Goal: Information Seeking & Learning: Learn about a topic

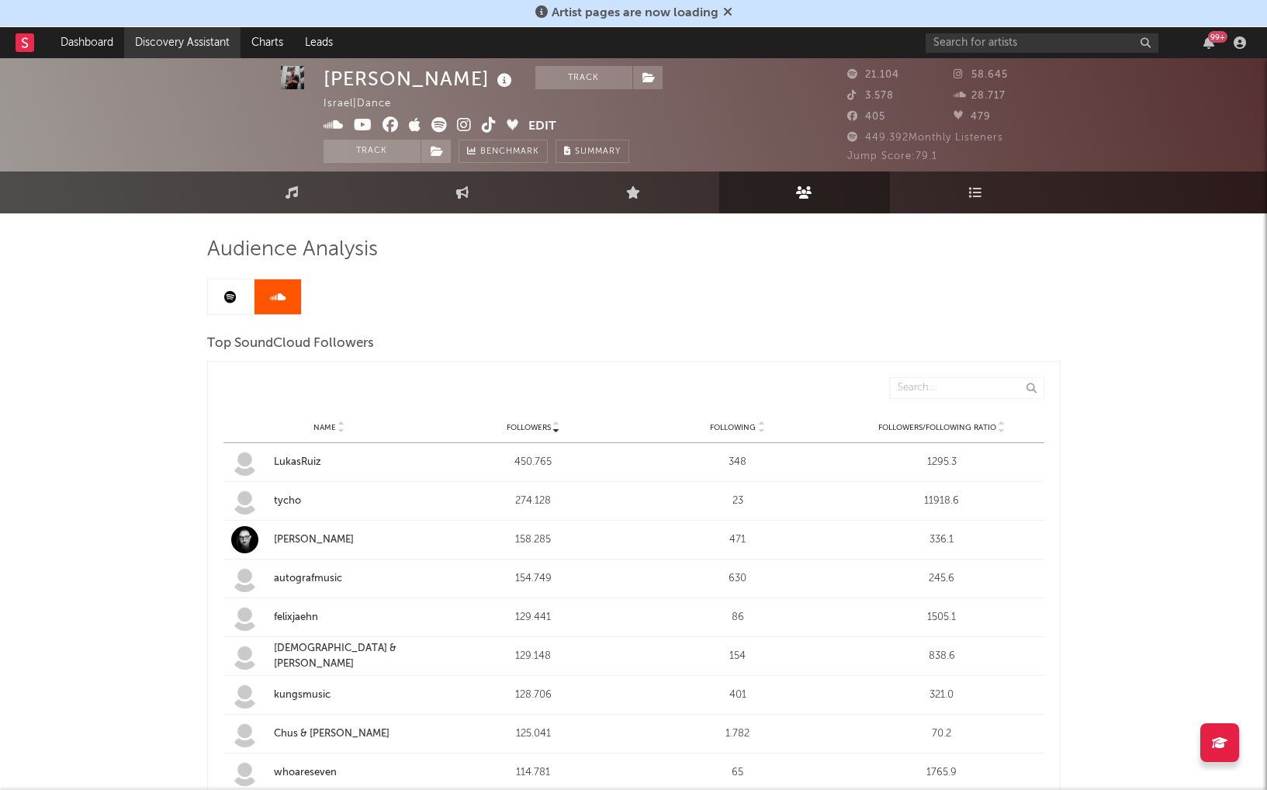
scroll to position [2, 0]
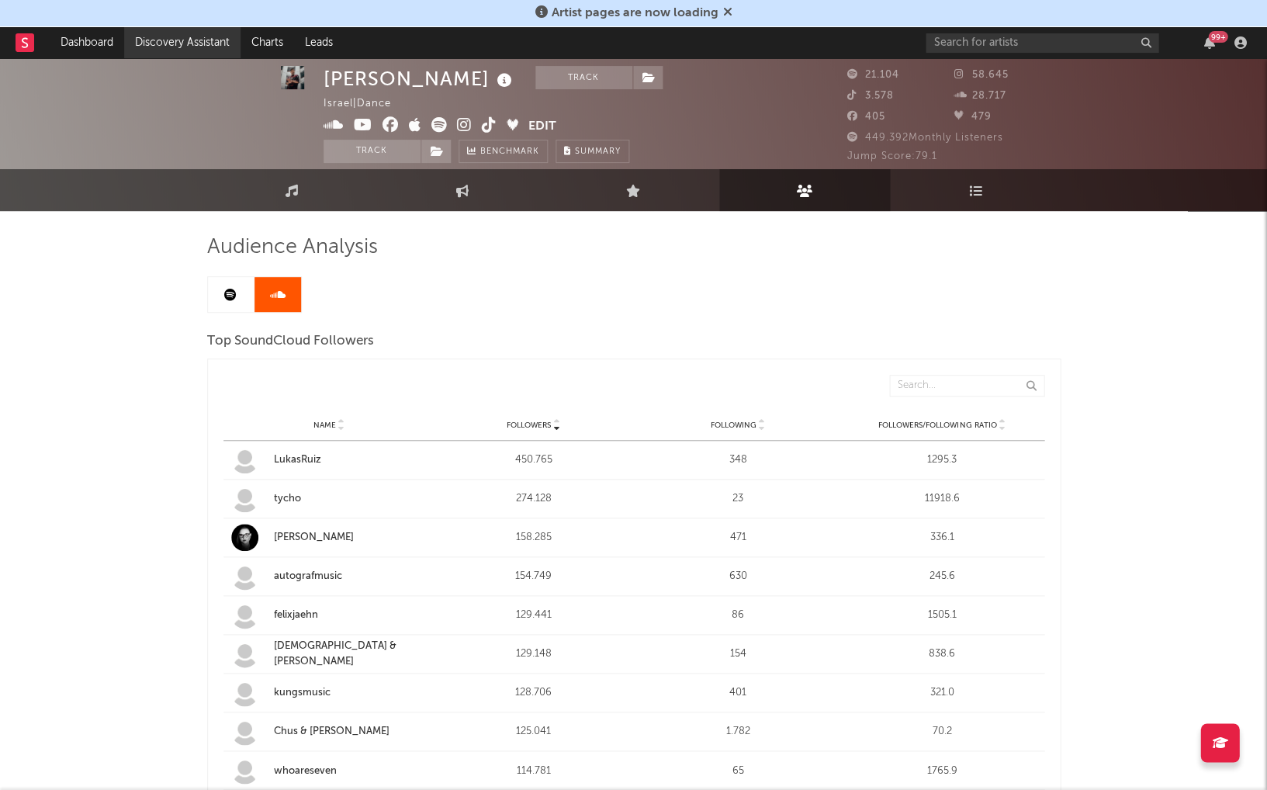
click at [182, 38] on link "Discovery Assistant" at bounding box center [182, 42] width 116 height 31
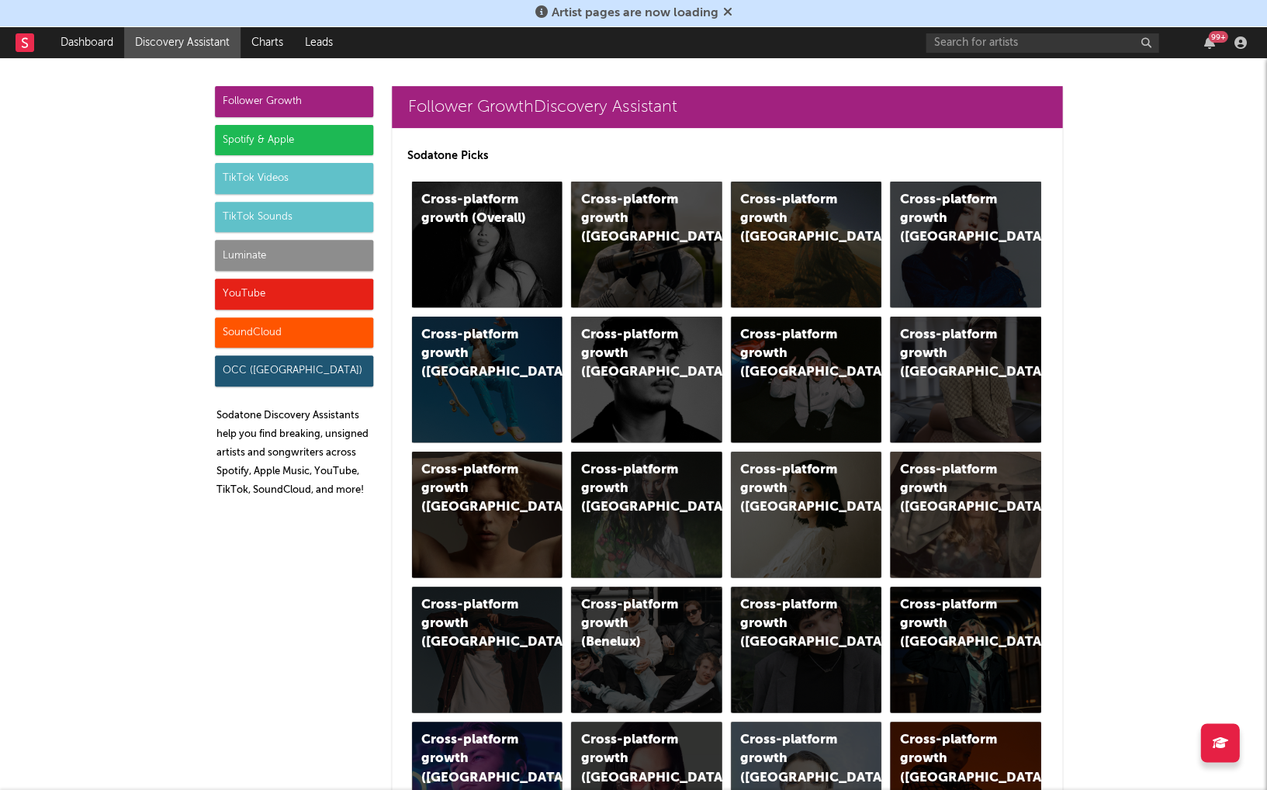
click at [268, 167] on div "TikTok Videos" at bounding box center [294, 178] width 158 height 31
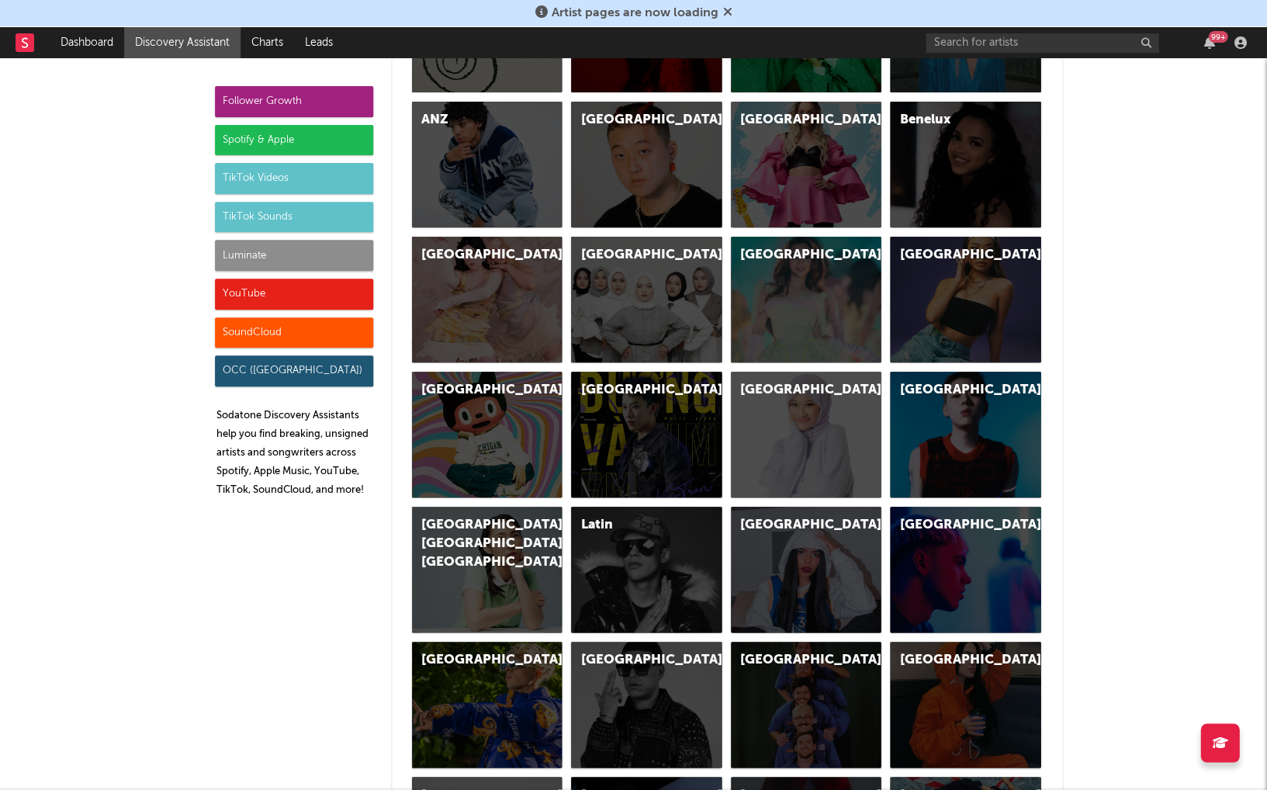
scroll to position [5258, 0]
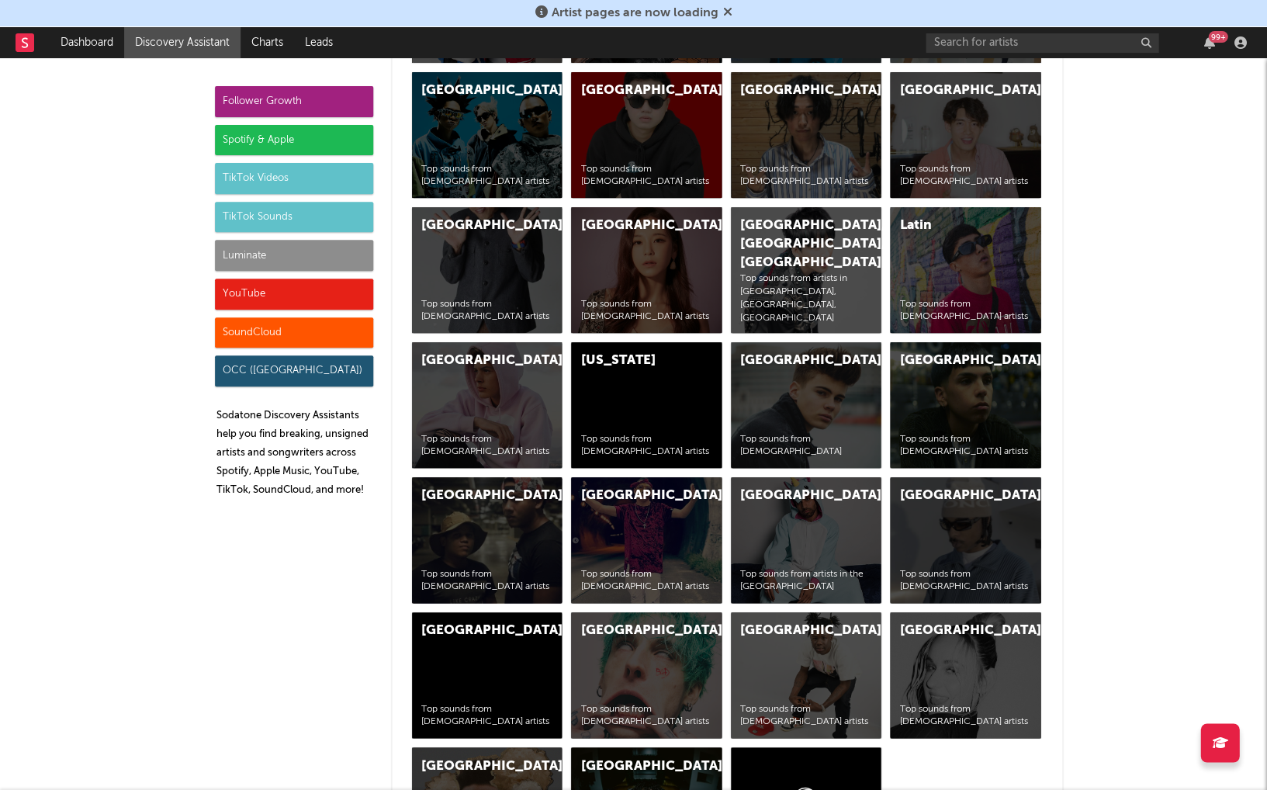
click at [407, 603] on div "Most Posted Sounds Chart - Daily All classified sounds released by independent/…" at bounding box center [726, 203] width 639 height 1350
click at [444, 612] on div "Netherlands Top sounds from [DEMOGRAPHIC_DATA] artists" at bounding box center [487, 675] width 150 height 126
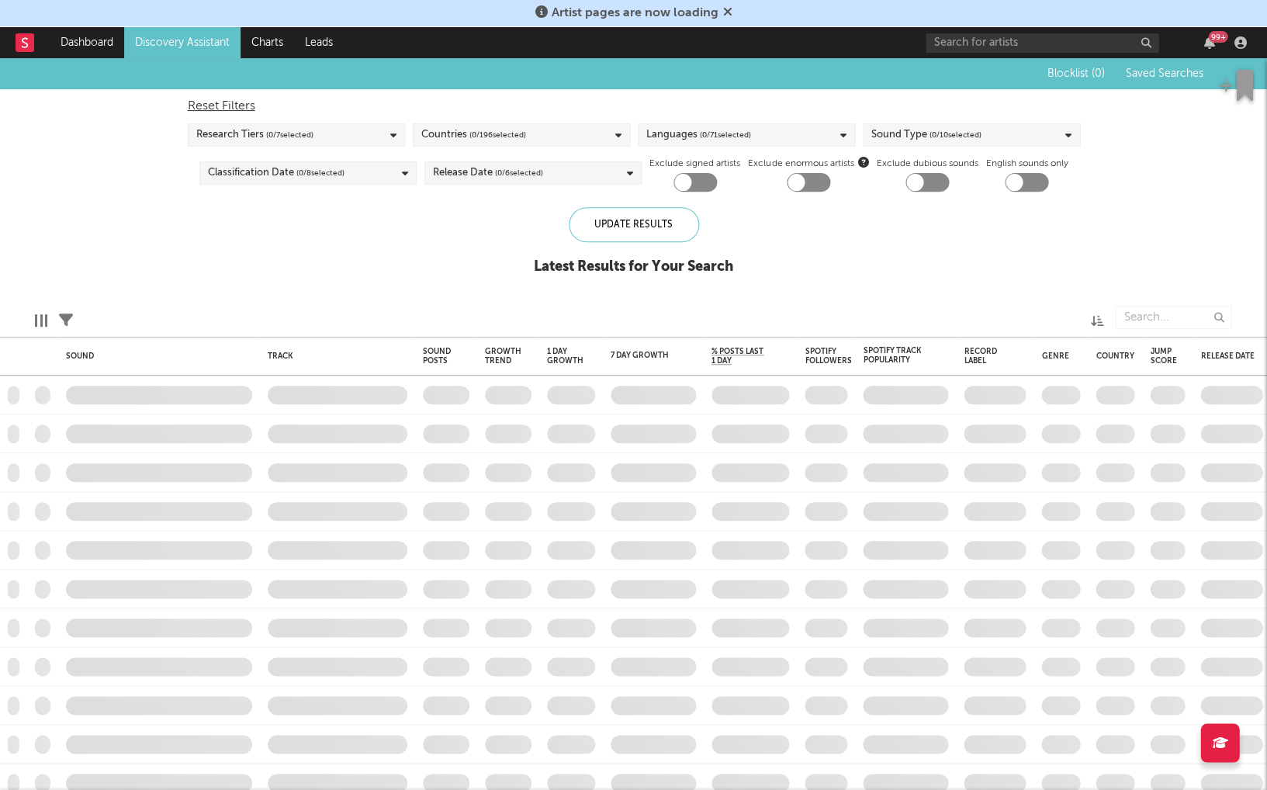
checkbox input "true"
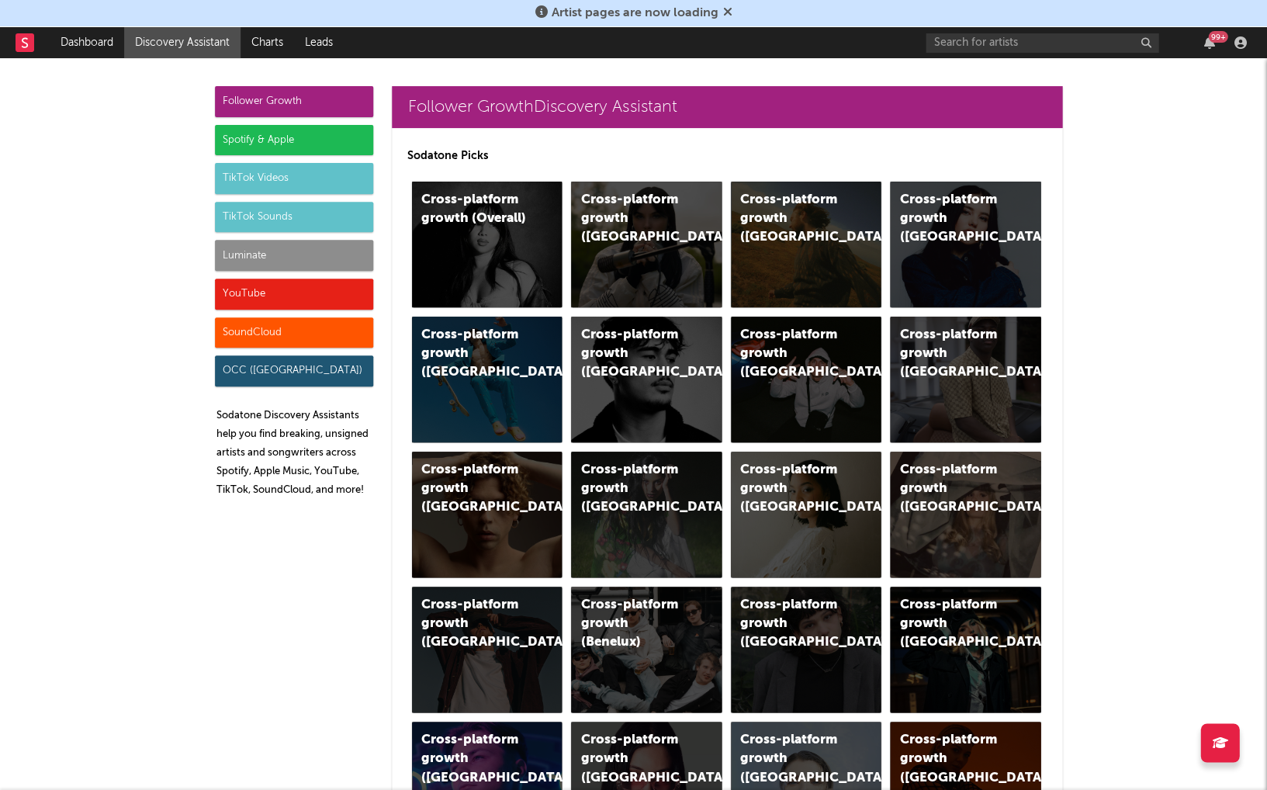
click at [292, 183] on div "TikTok Videos" at bounding box center [294, 178] width 158 height 31
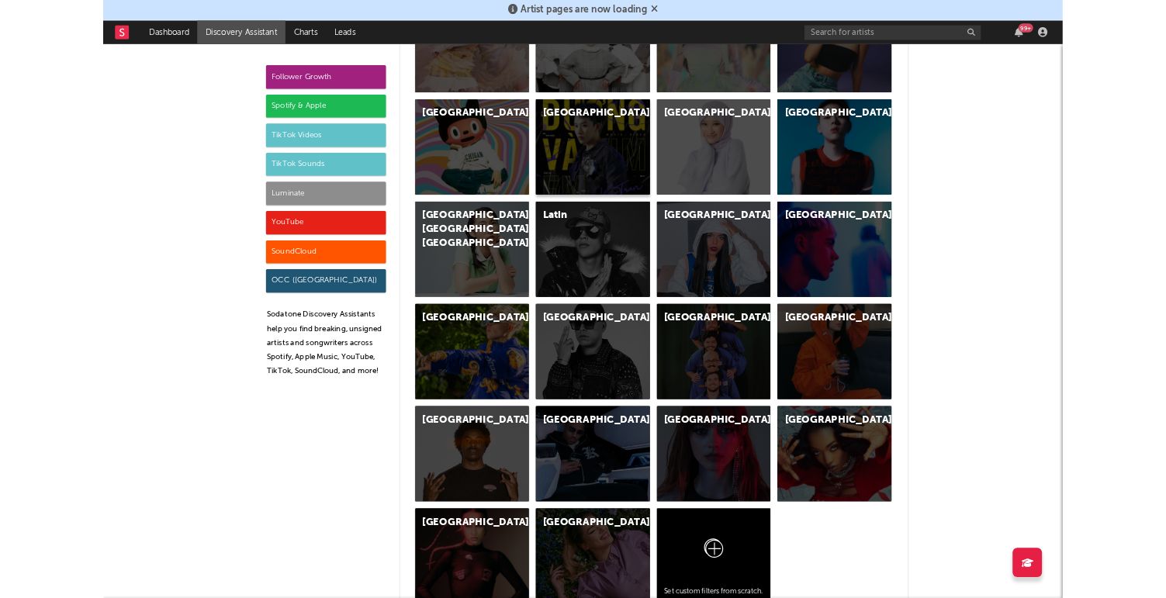
scroll to position [5416, 0]
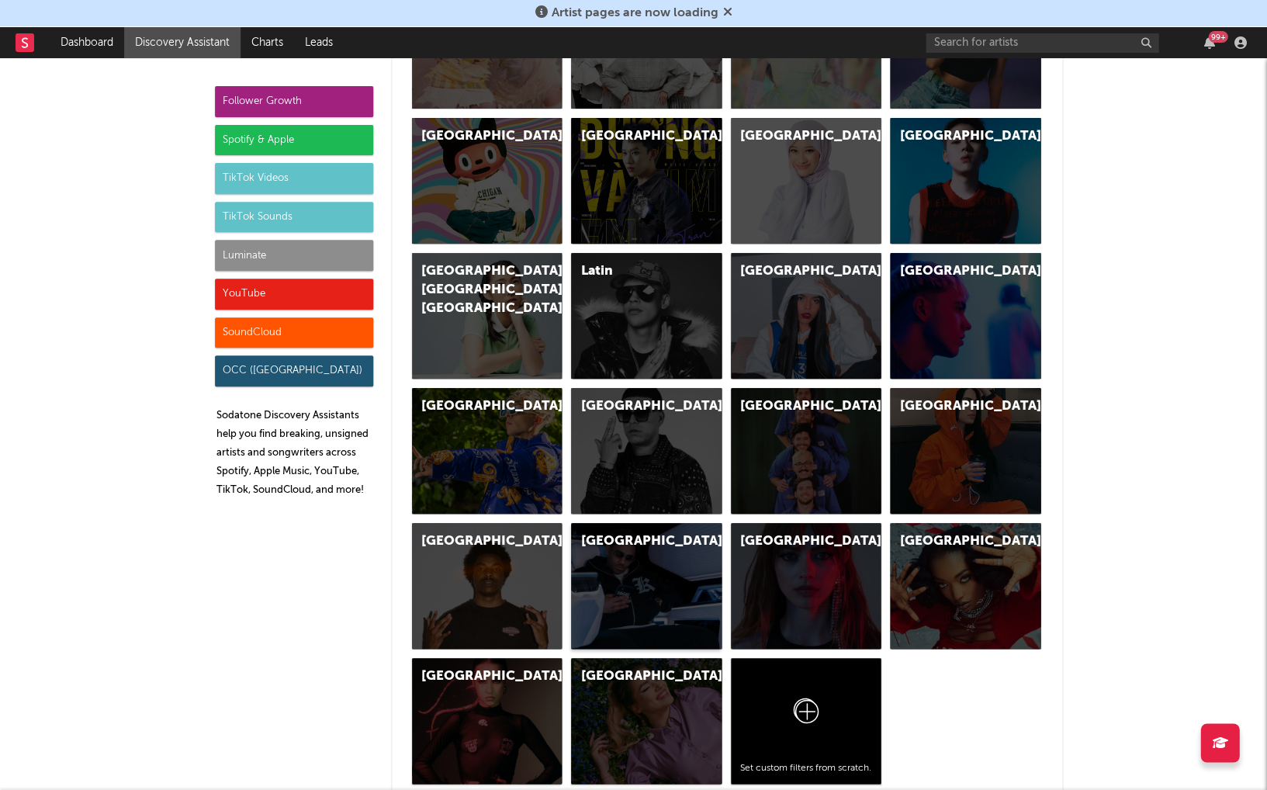
click at [623, 523] on div "[GEOGRAPHIC_DATA]" at bounding box center [646, 586] width 150 height 126
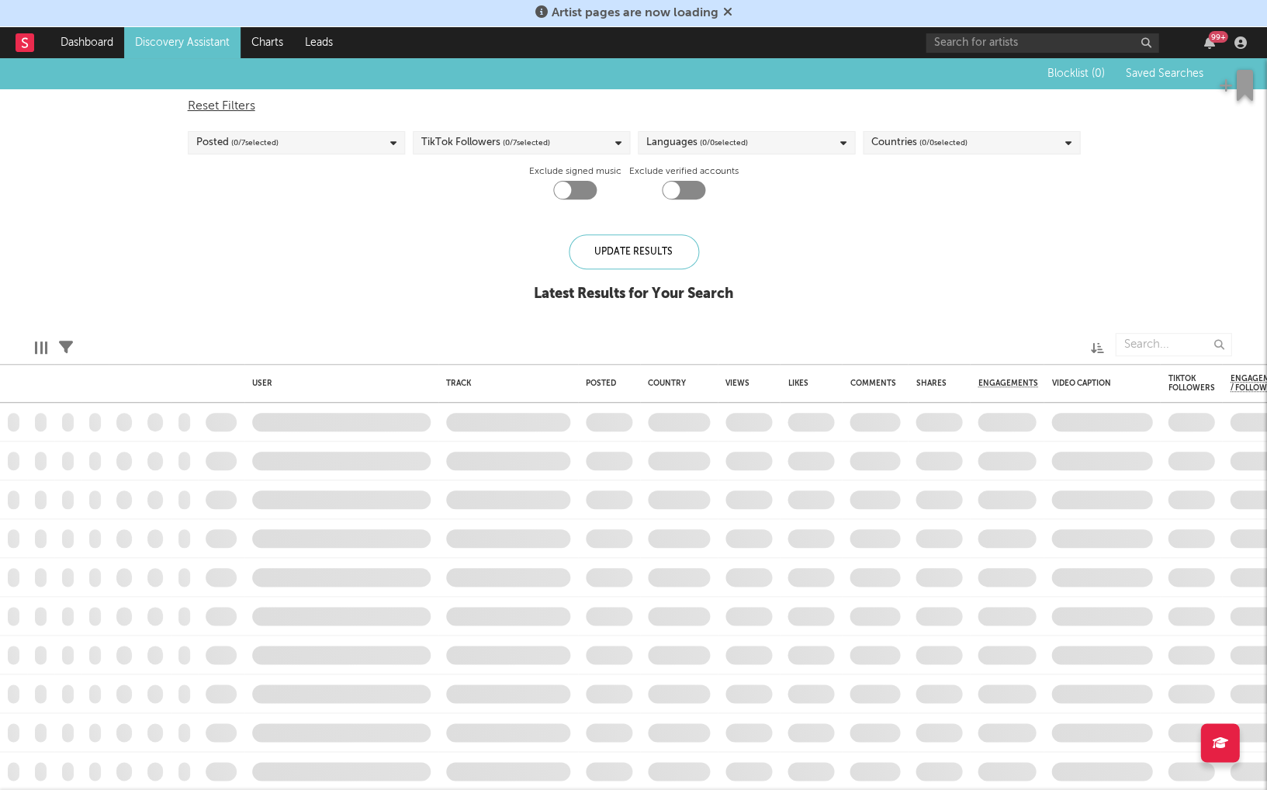
checkbox input "true"
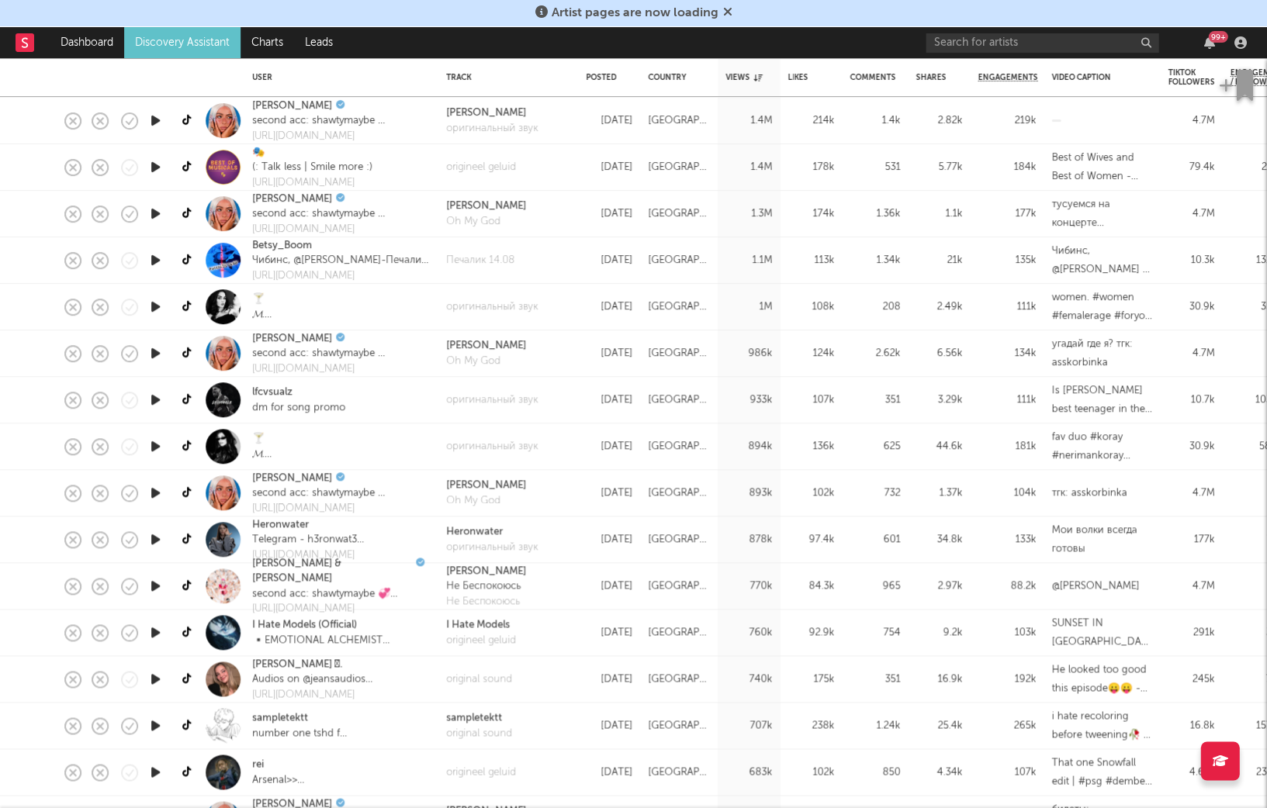
click at [156, 631] on icon "button" at bounding box center [155, 632] width 16 height 19
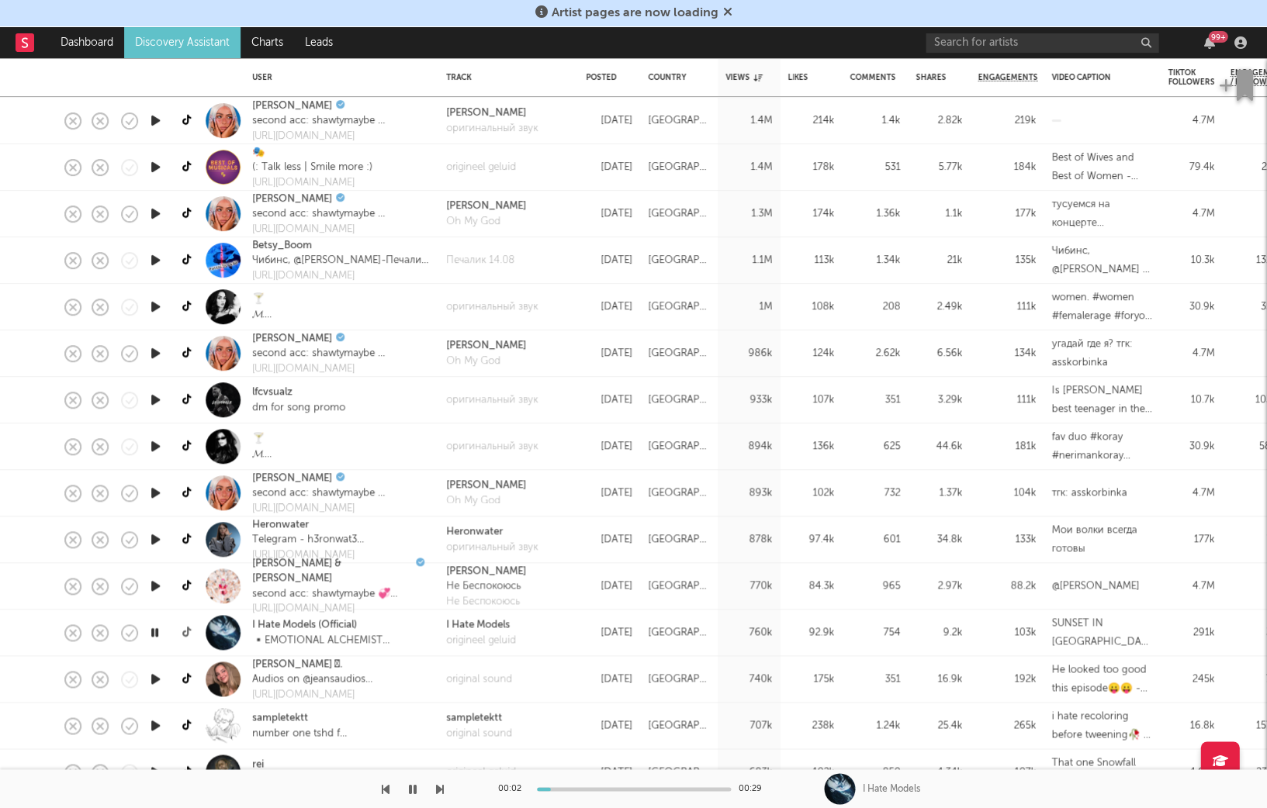
click at [181, 628] on link at bounding box center [187, 632] width 19 height 27
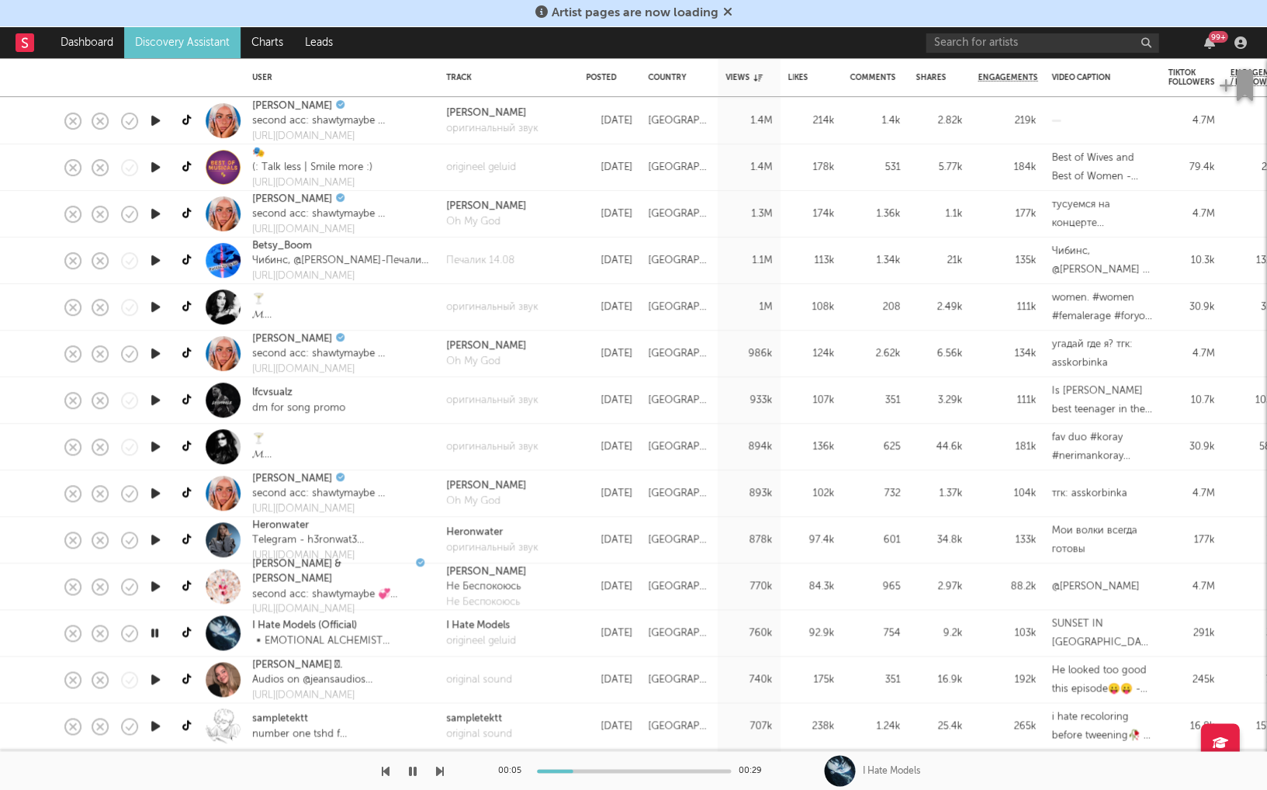
click at [411, 765] on icon "button" at bounding box center [413, 770] width 8 height 12
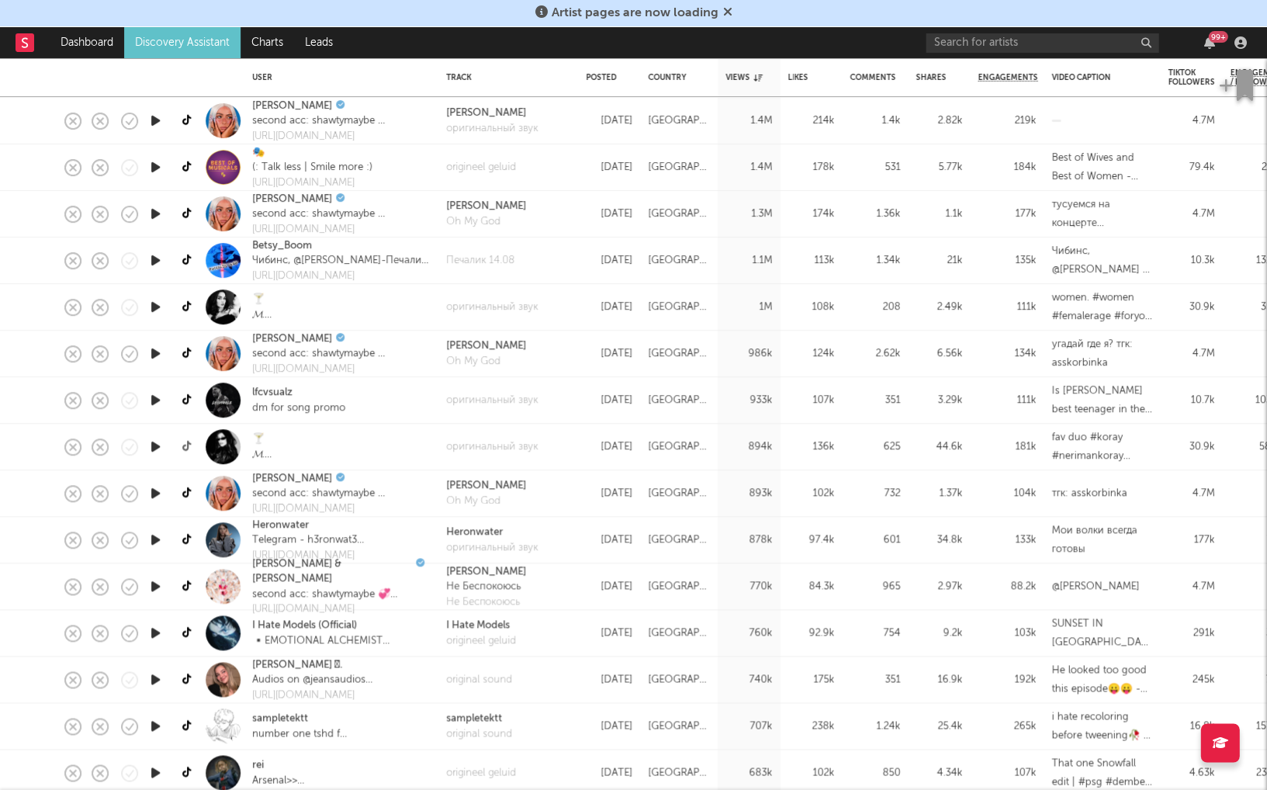
click at [185, 444] on icon at bounding box center [188, 447] width 12 height 12
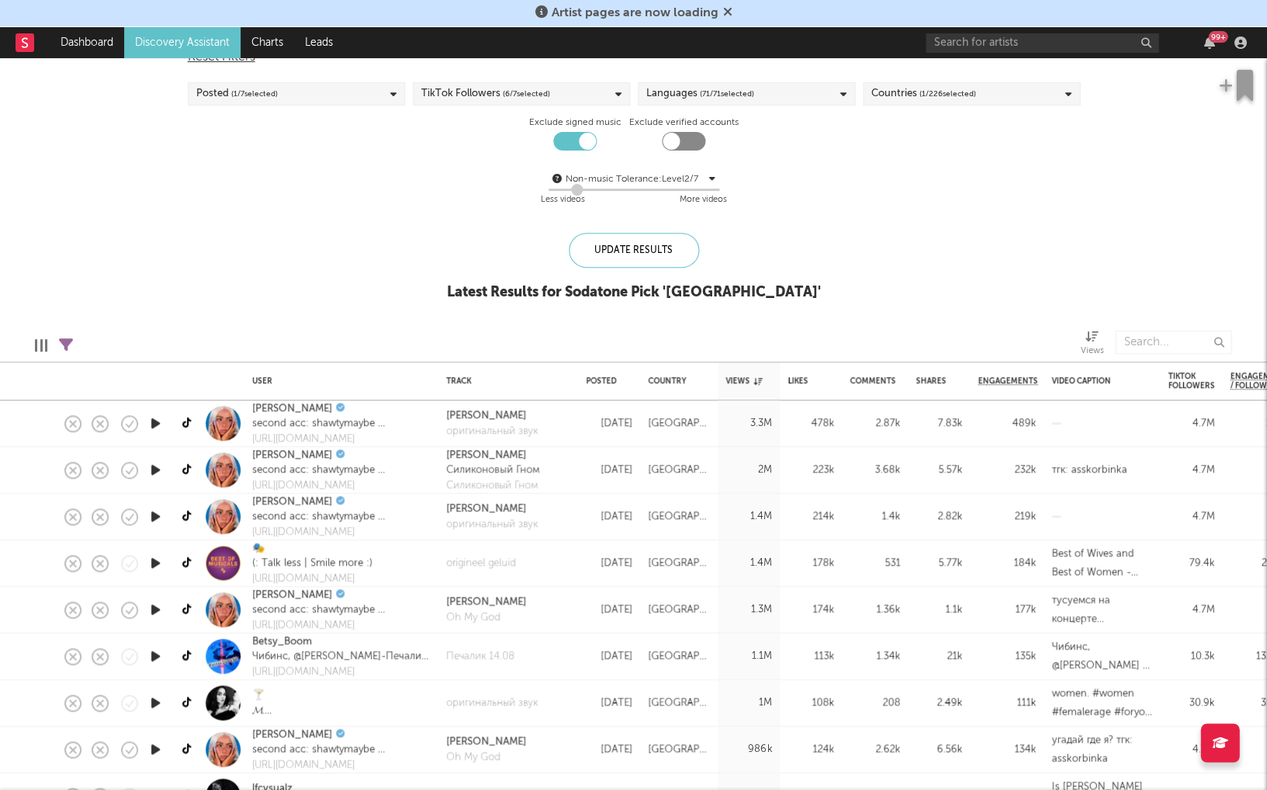
click at [181, 423] on link at bounding box center [187, 423] width 19 height 27
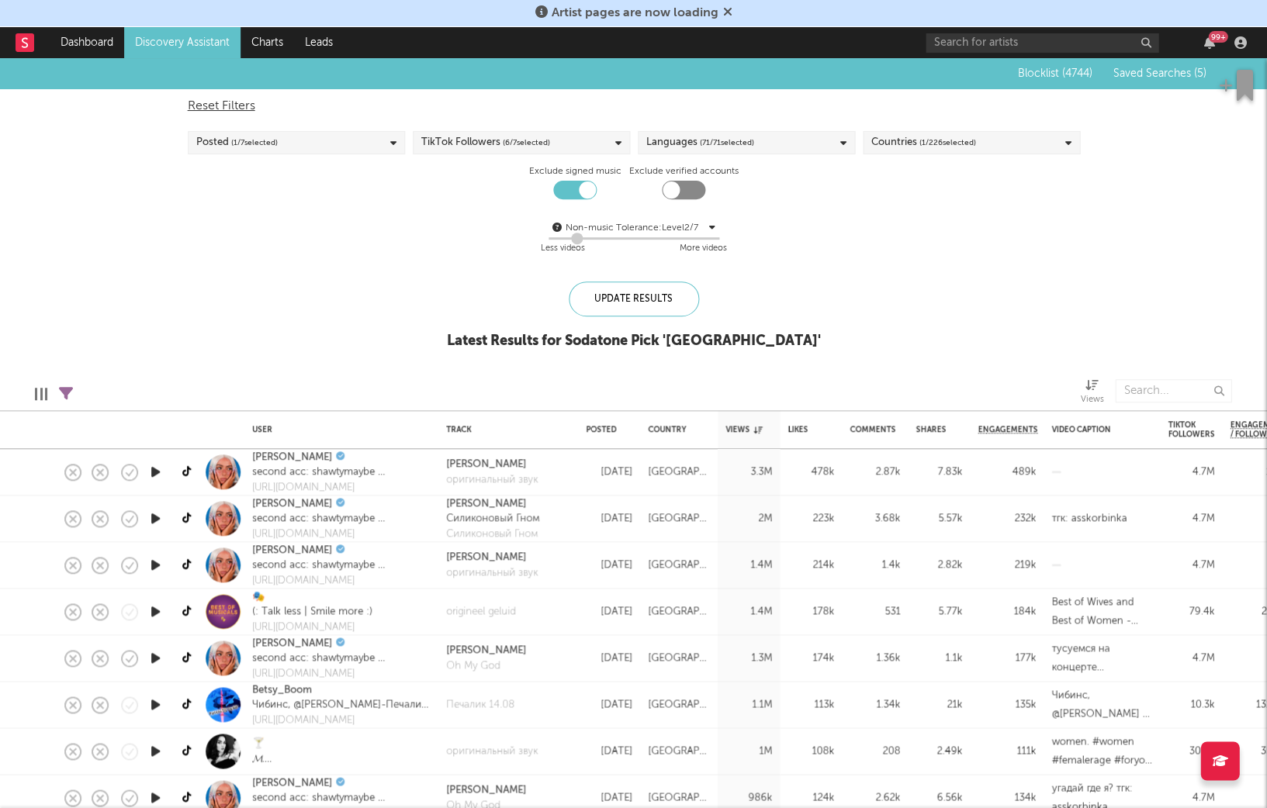
click at [725, 145] on span "( 71 / 71 selected)" at bounding box center [727, 142] width 54 height 19
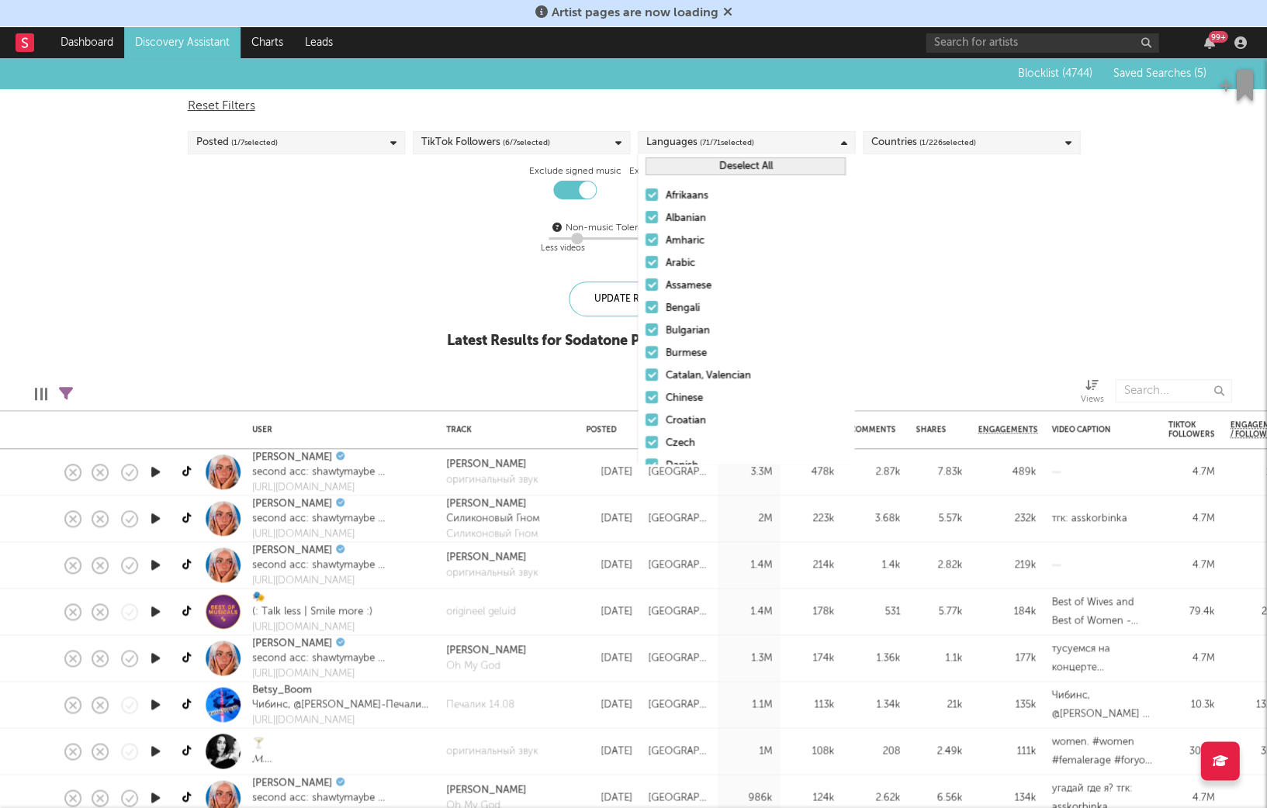
click at [725, 145] on span "( 71 / 71 selected)" at bounding box center [727, 142] width 54 height 19
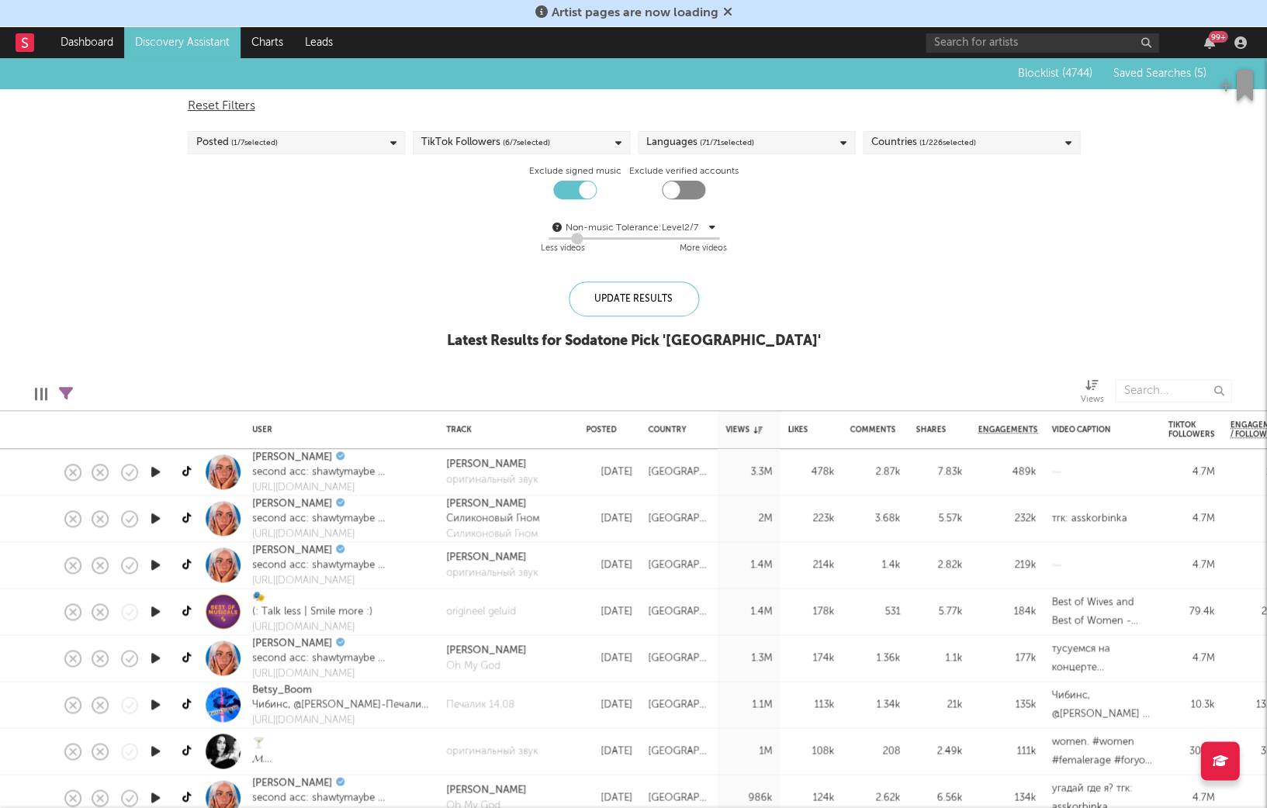
click at [948, 139] on span "( 1 / 226 selected)" at bounding box center [947, 142] width 57 height 19
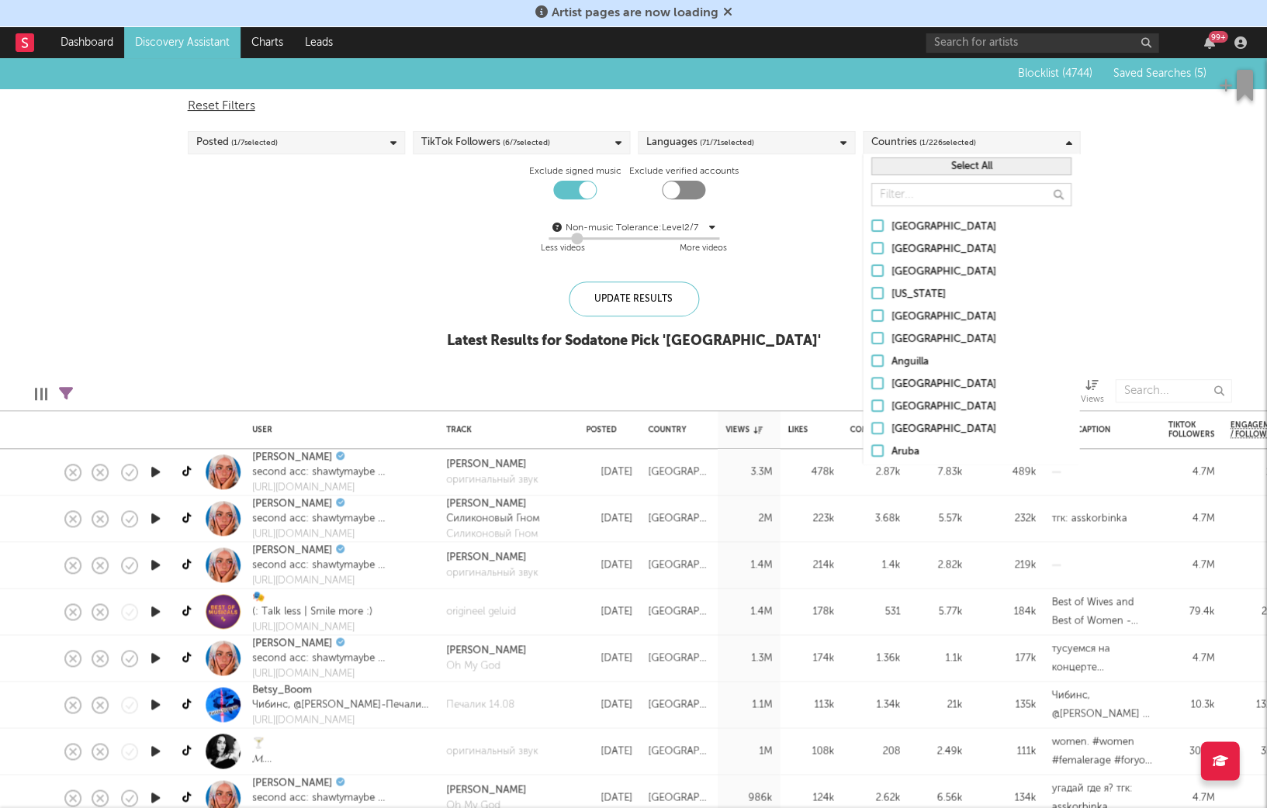
click at [948, 139] on span "( 1 / 226 selected)" at bounding box center [947, 142] width 57 height 19
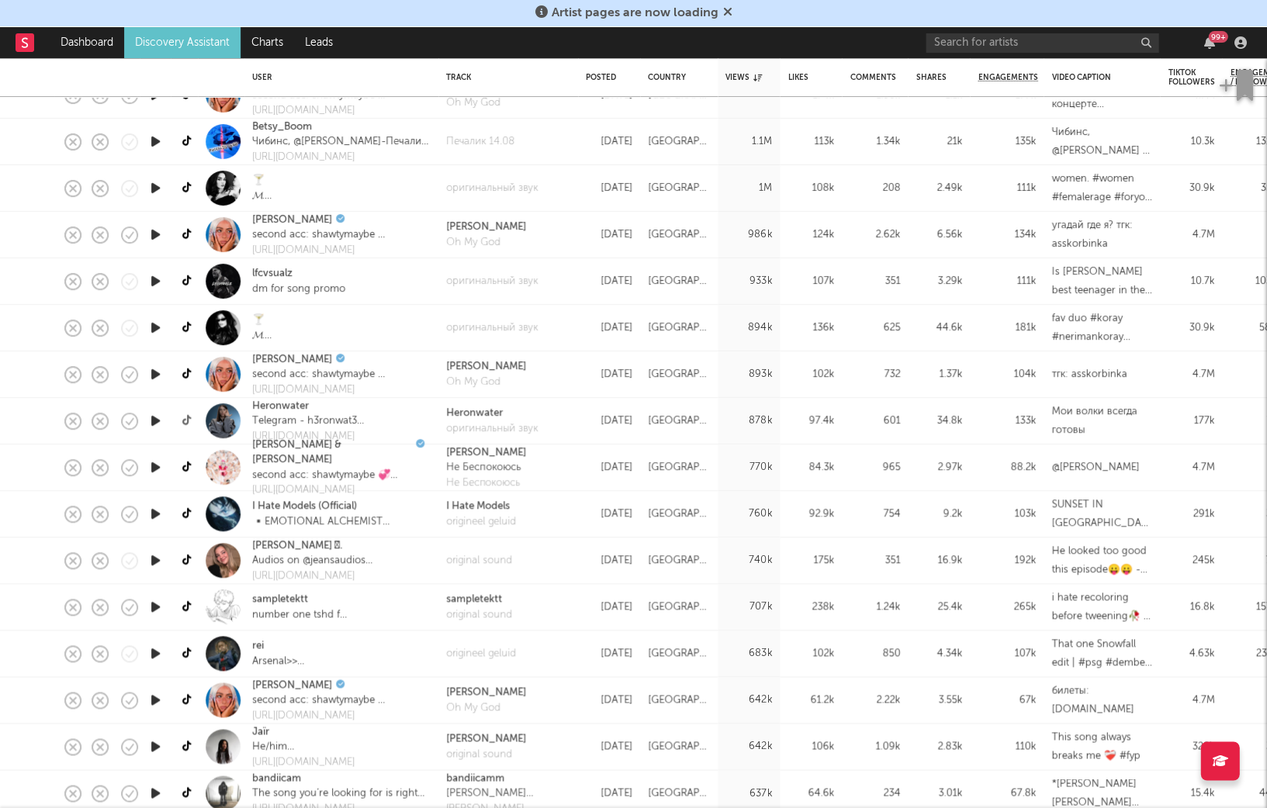
click at [184, 420] on icon at bounding box center [188, 421] width 12 height 12
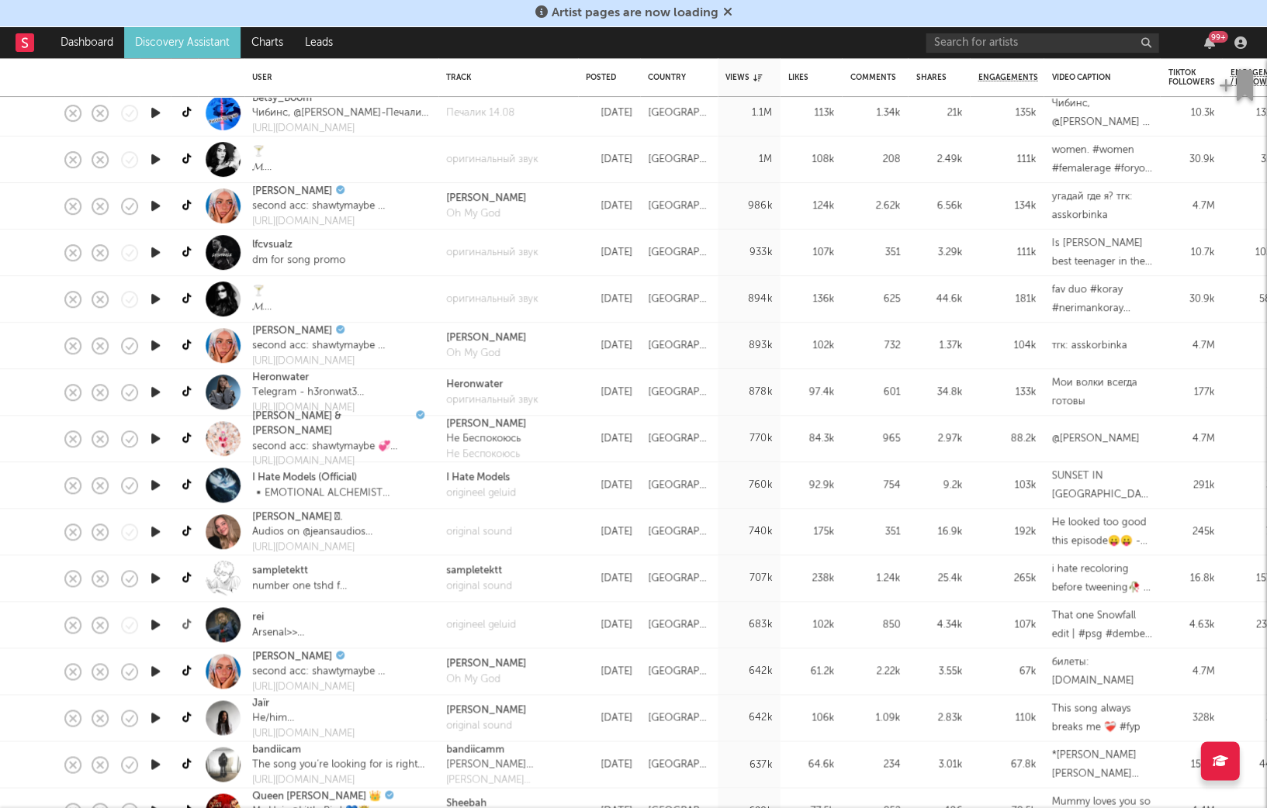
click at [187, 624] on icon at bounding box center [188, 625] width 12 height 12
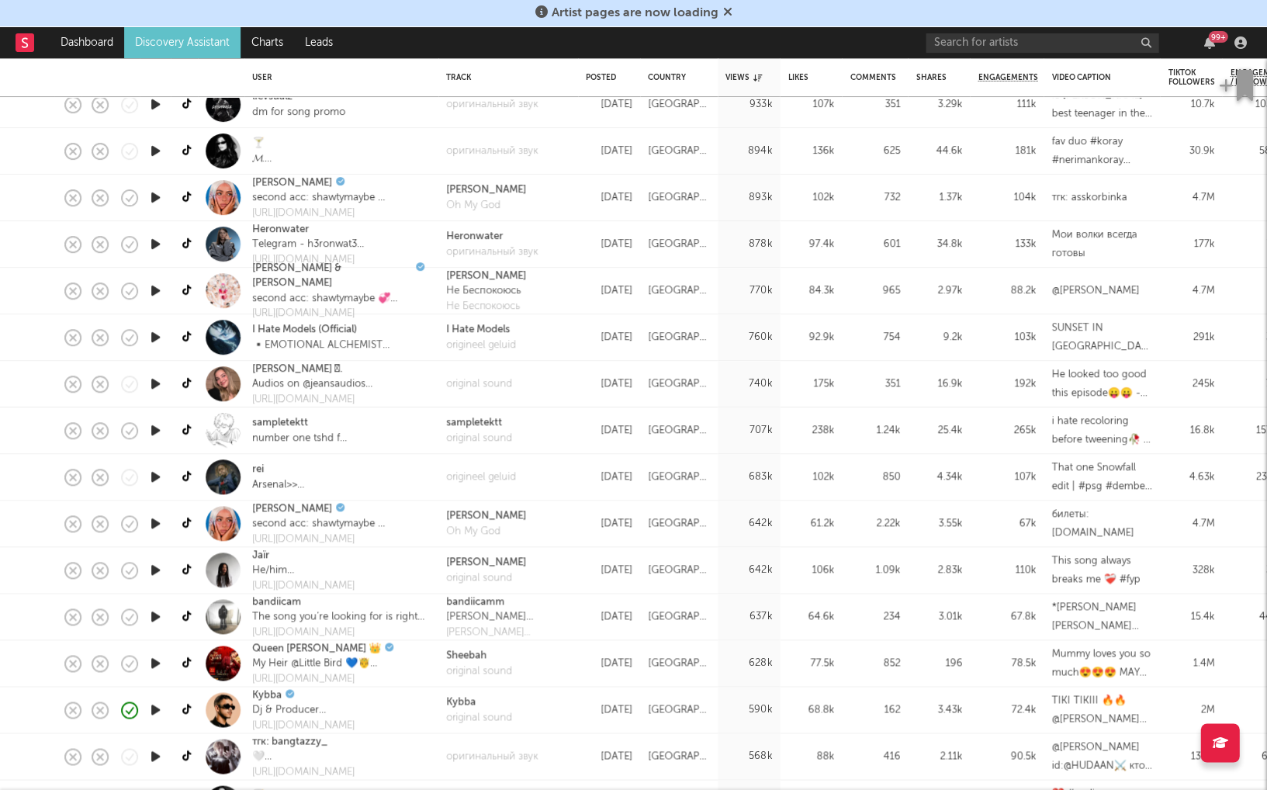
click at [178, 565] on link at bounding box center [187, 569] width 19 height 27
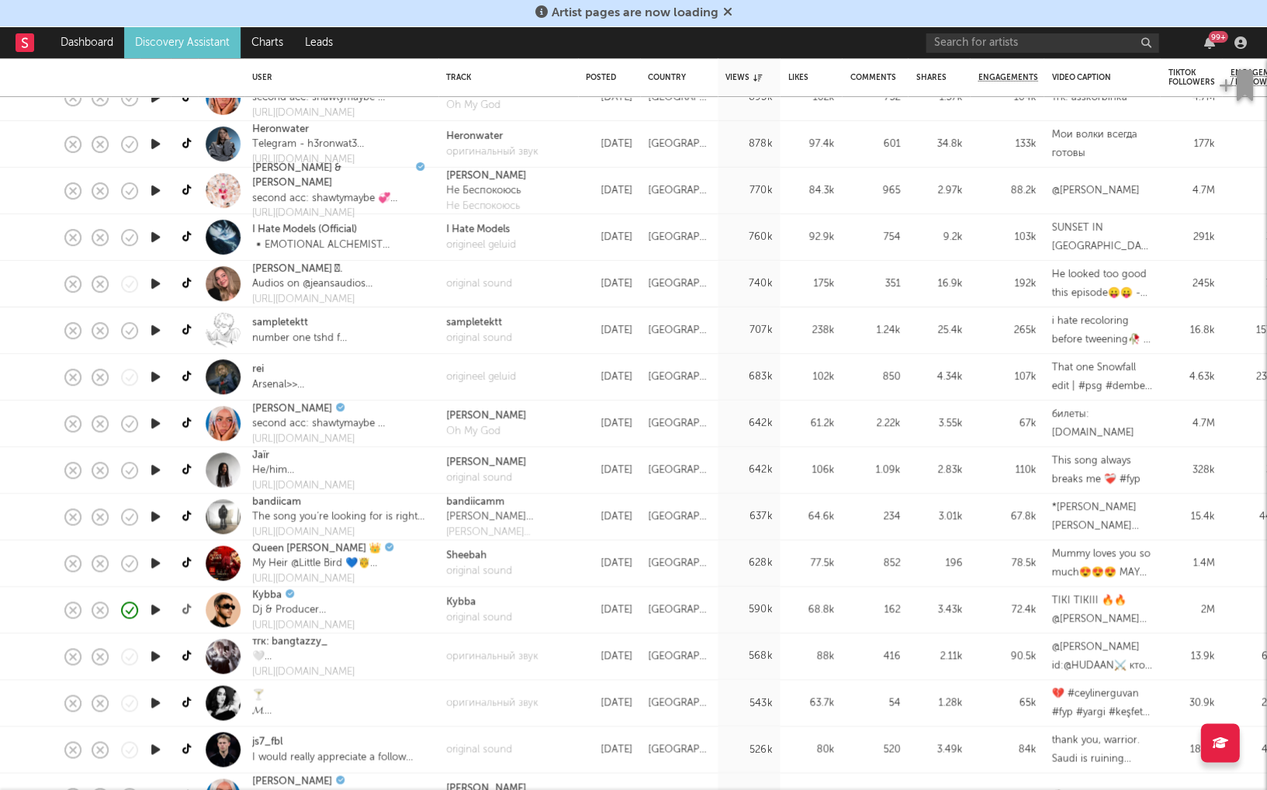
click at [187, 610] on icon at bounding box center [188, 609] width 12 height 12
click at [181, 563] on link at bounding box center [187, 562] width 19 height 27
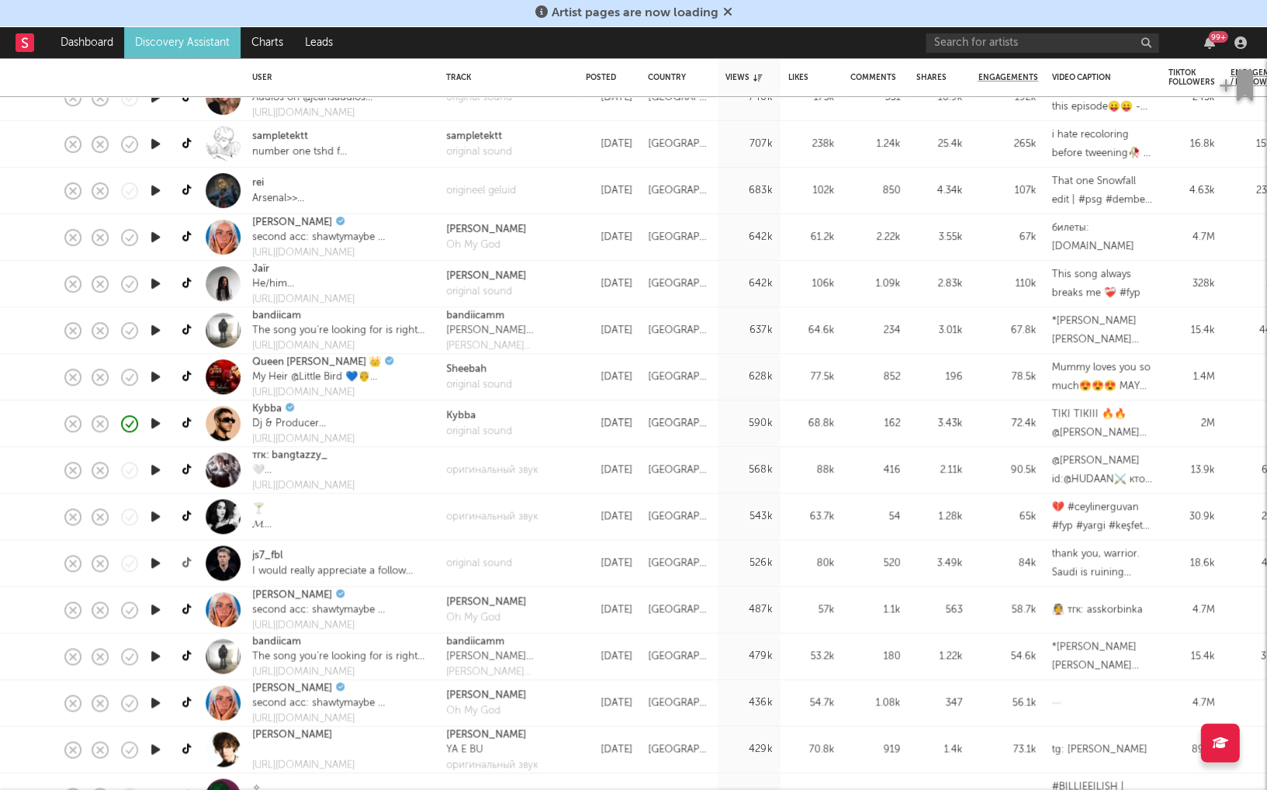
click at [183, 562] on icon at bounding box center [188, 563] width 12 height 12
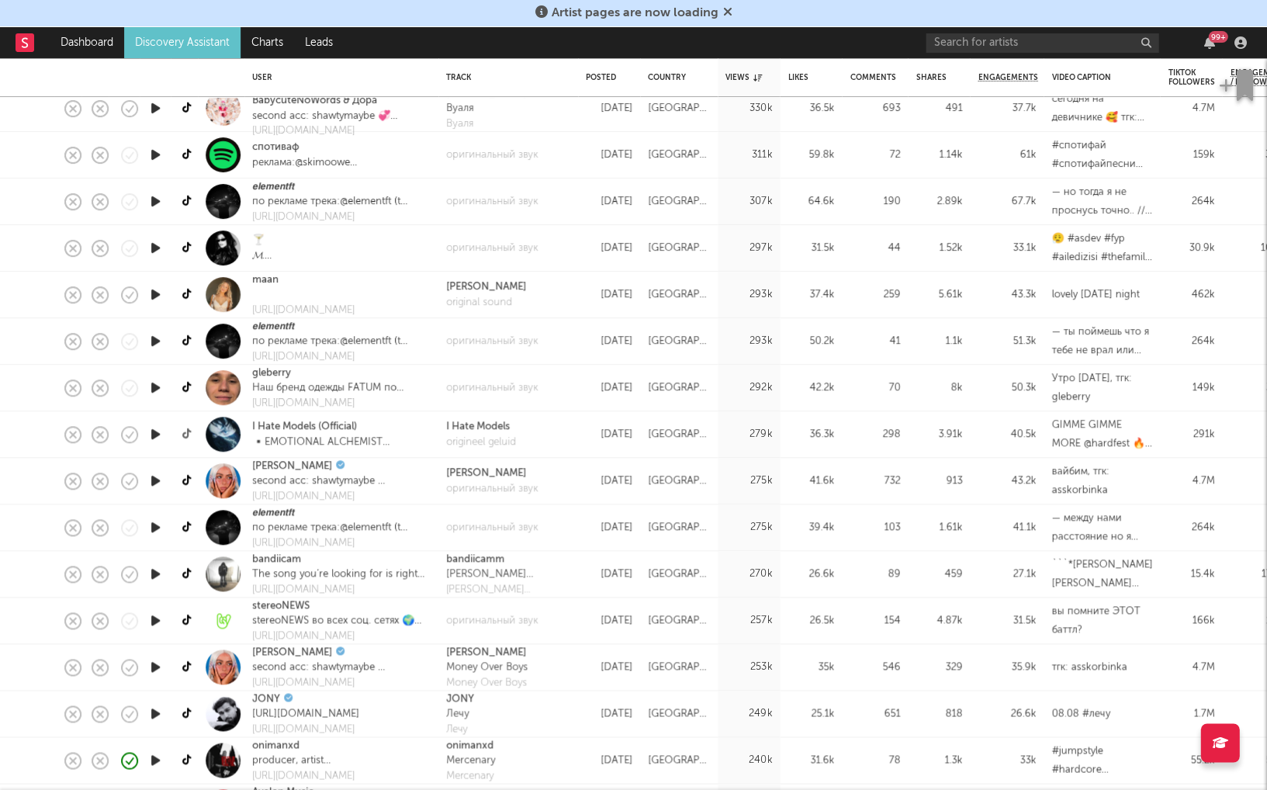
click at [185, 431] on icon at bounding box center [188, 434] width 12 height 12
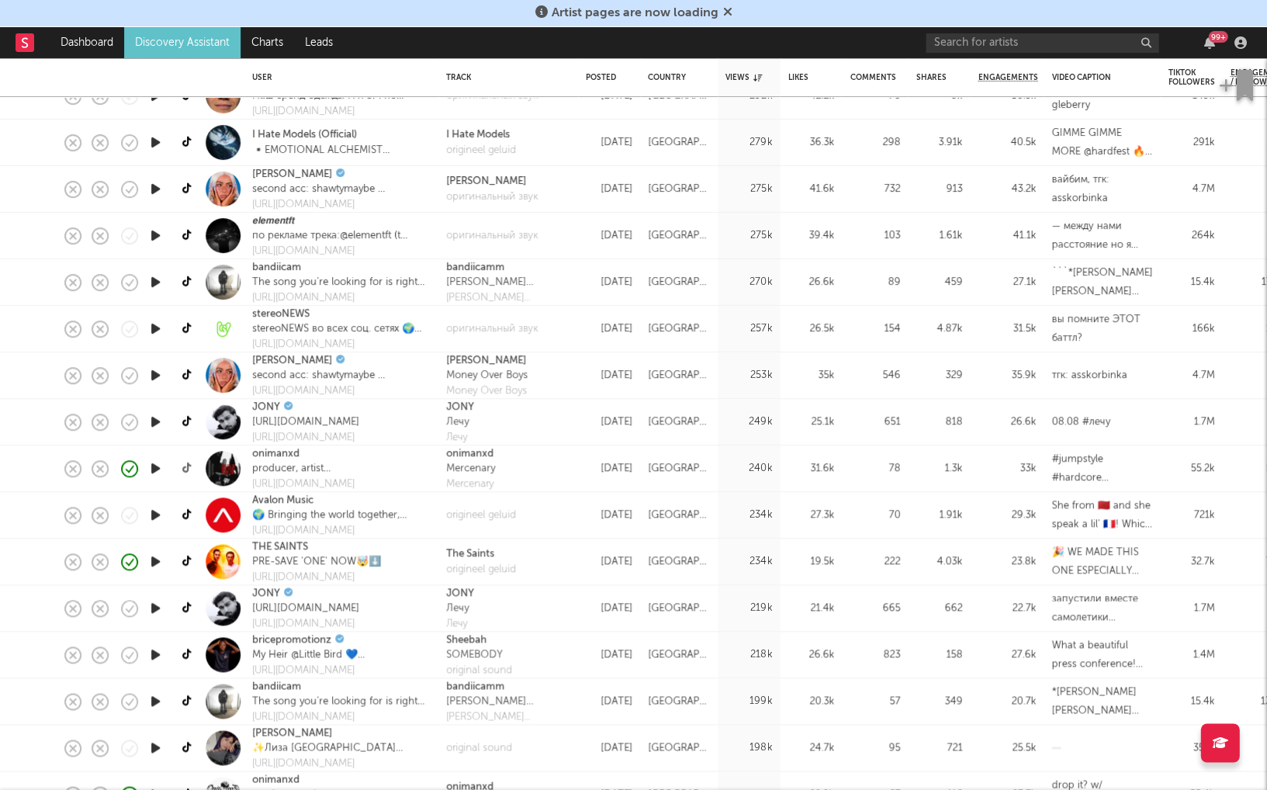
click at [189, 465] on icon at bounding box center [188, 468] width 12 height 12
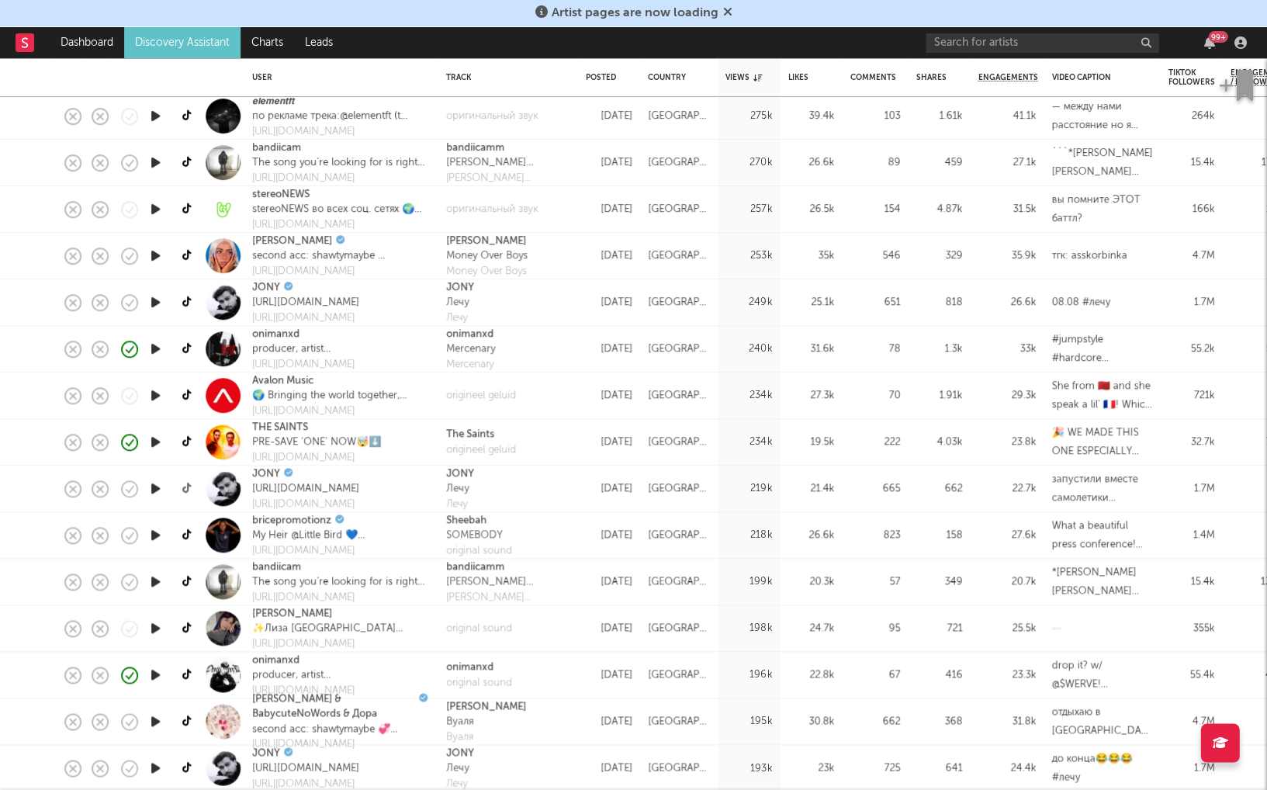
click at [188, 490] on icon at bounding box center [188, 488] width 12 height 12
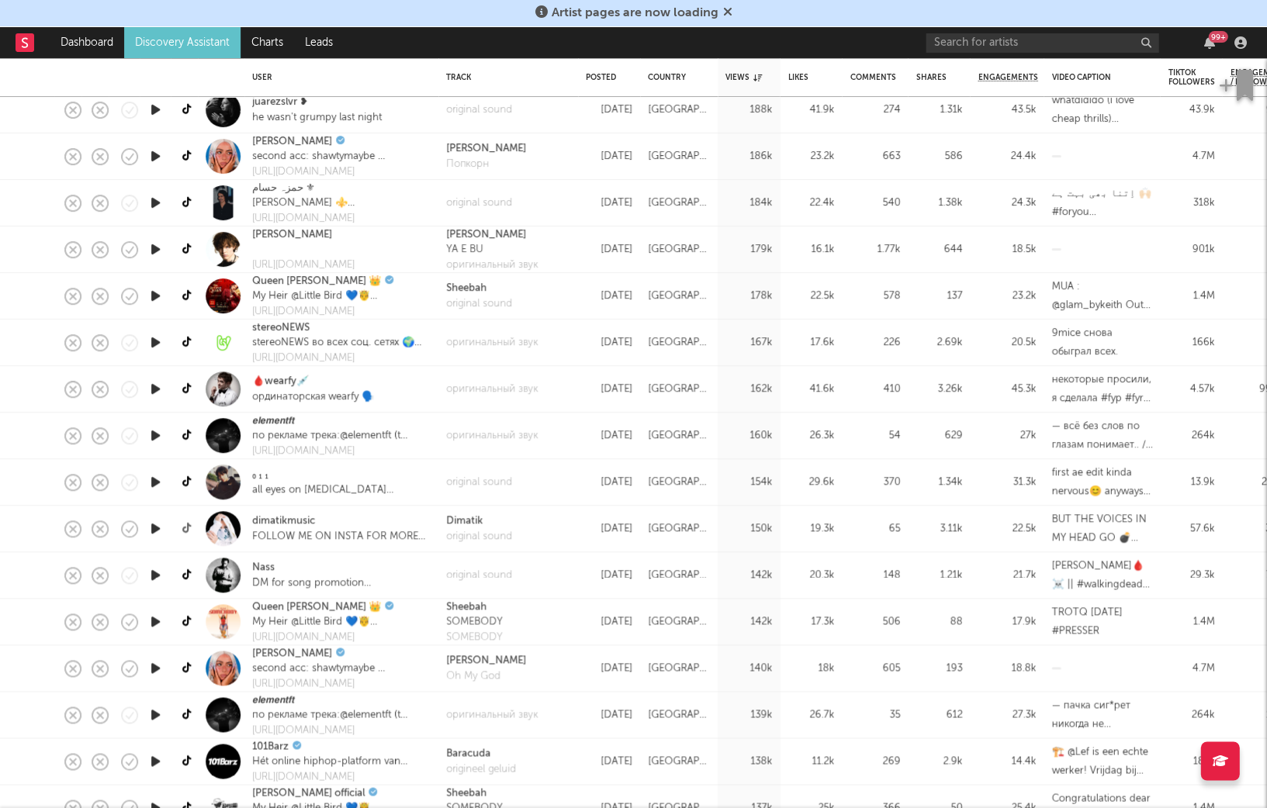
click at [188, 527] on icon at bounding box center [188, 529] width 12 height 12
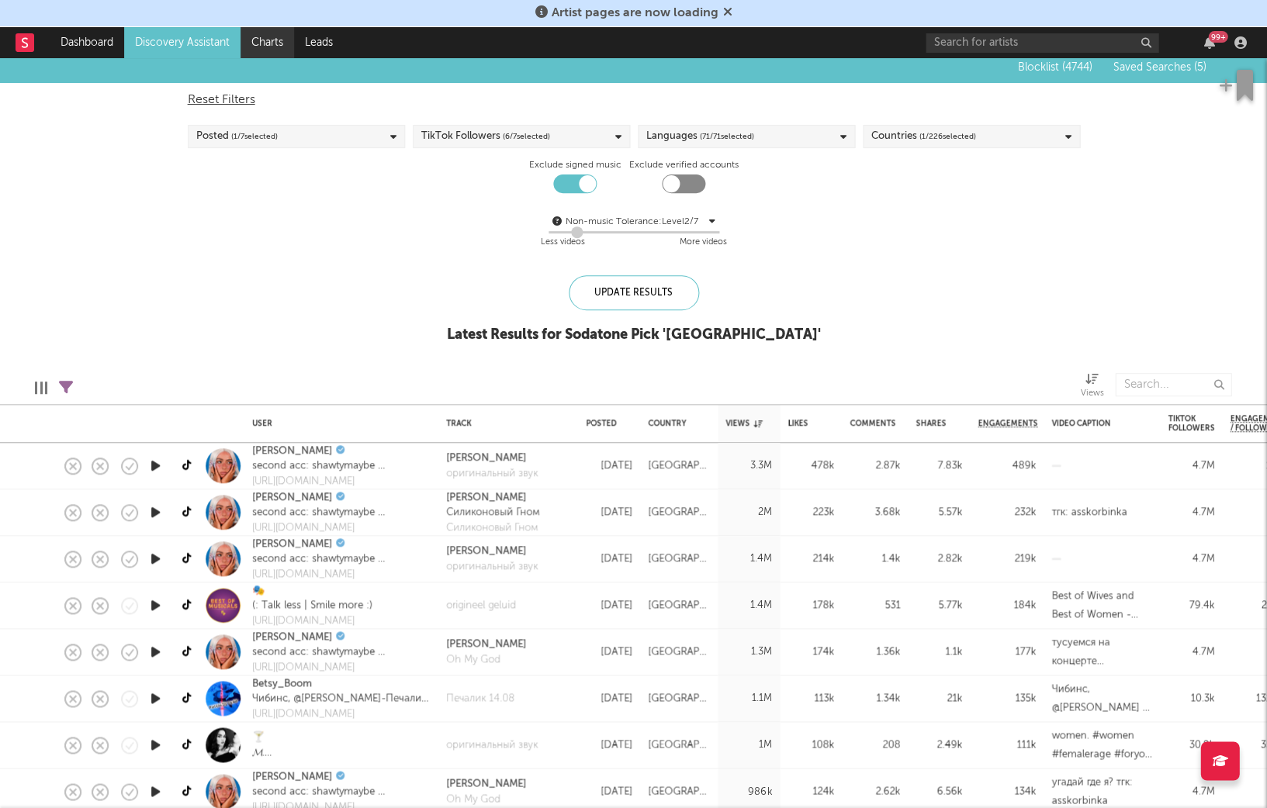
click at [267, 51] on link "Charts" at bounding box center [267, 42] width 54 height 31
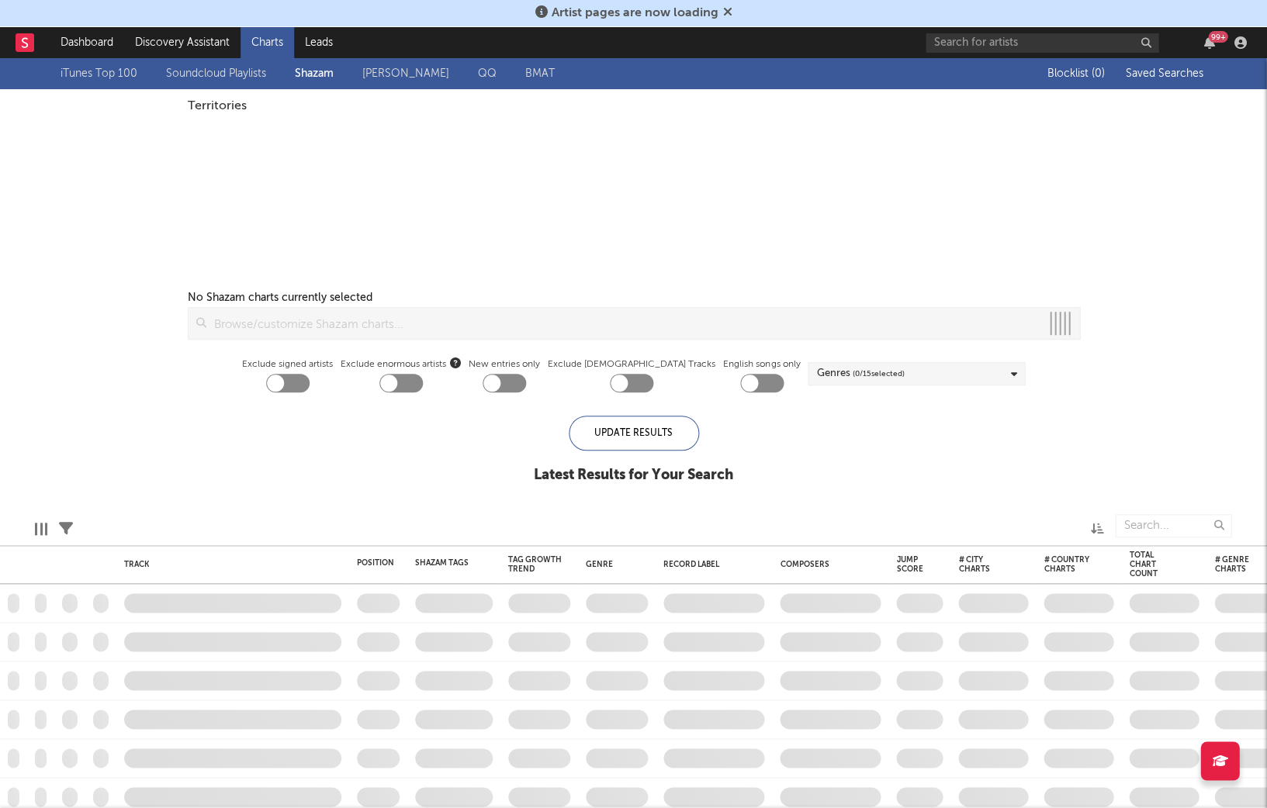
checkbox input "true"
